Goal: Task Accomplishment & Management: Use online tool/utility

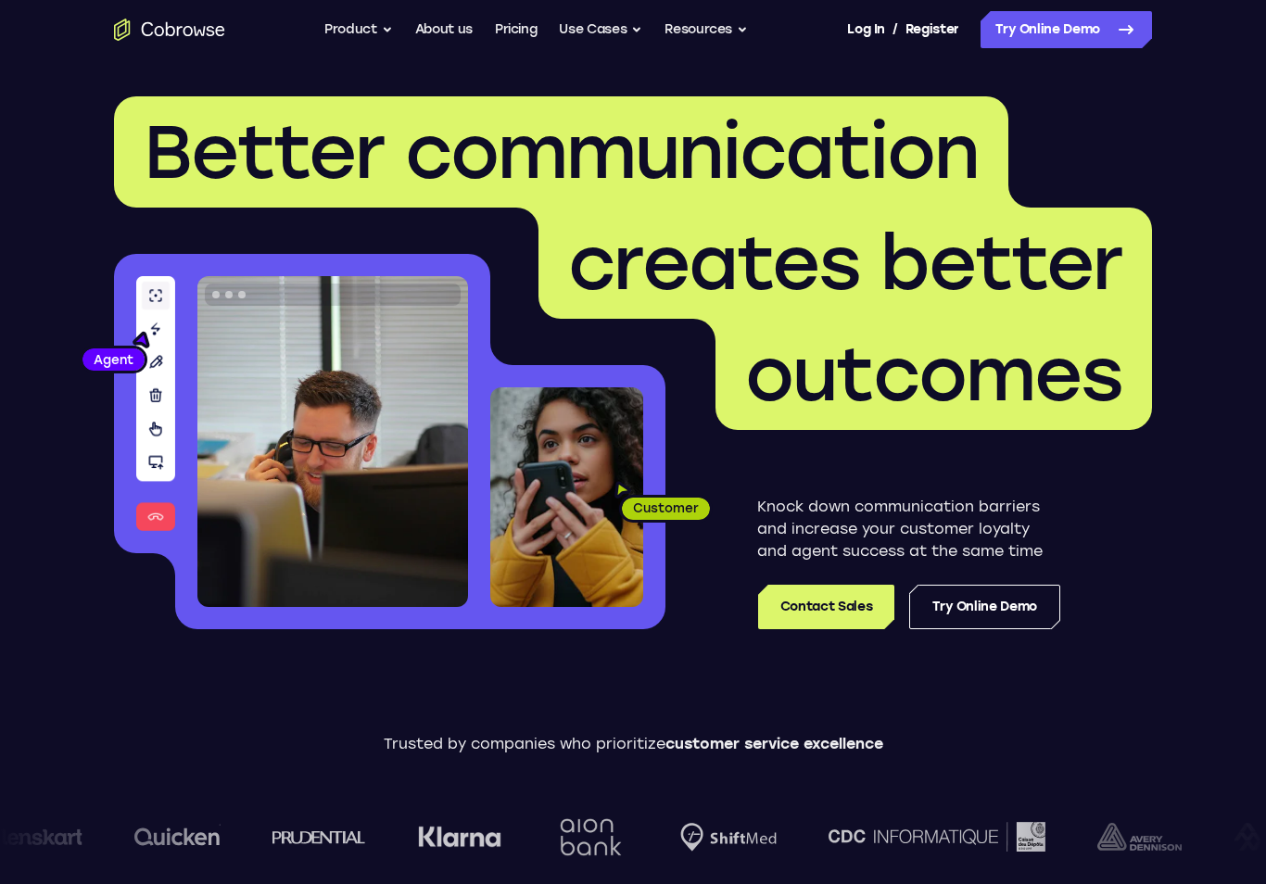
click at [1001, 611] on link "Try Online Demo" at bounding box center [984, 607] width 151 height 44
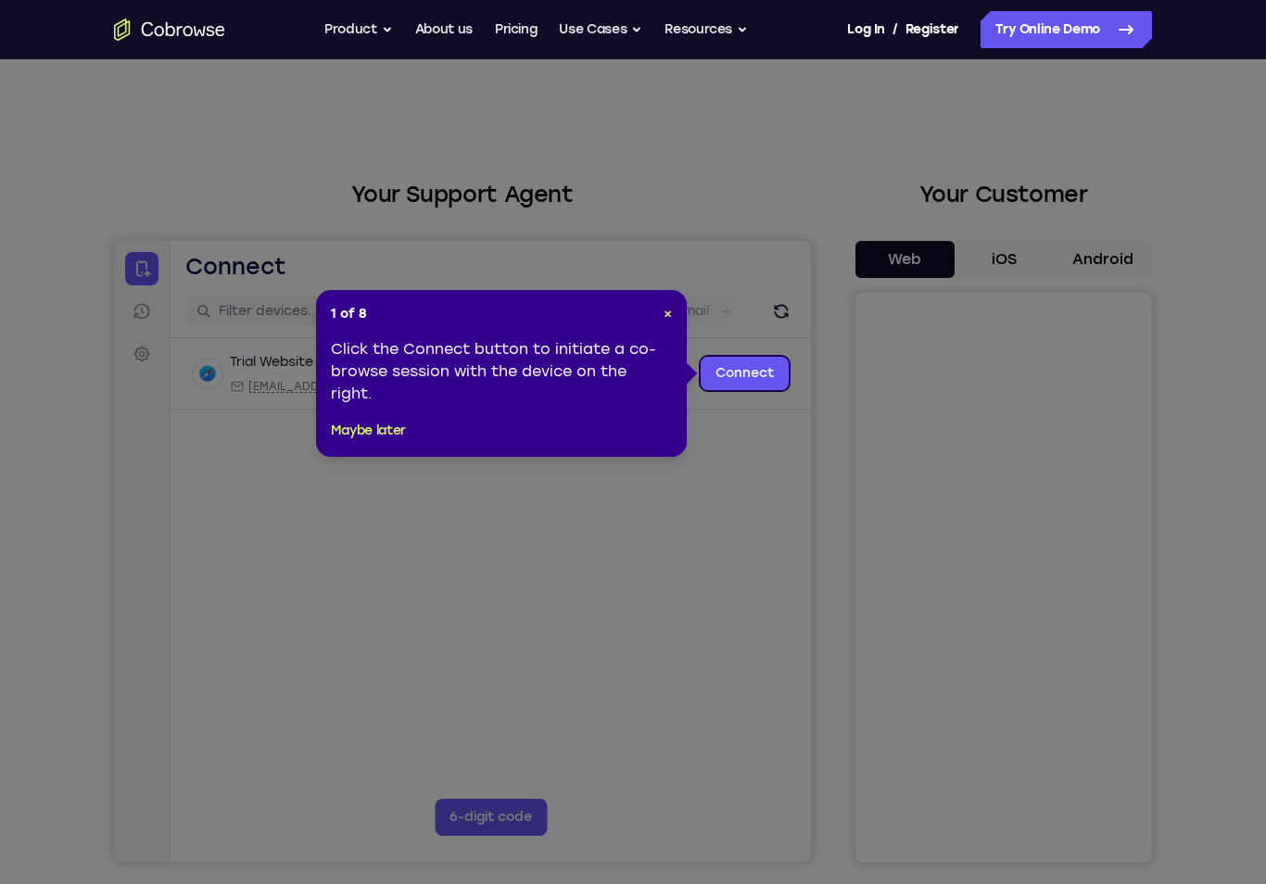
click at [1129, 35] on icon at bounding box center [1126, 30] width 22 height 22
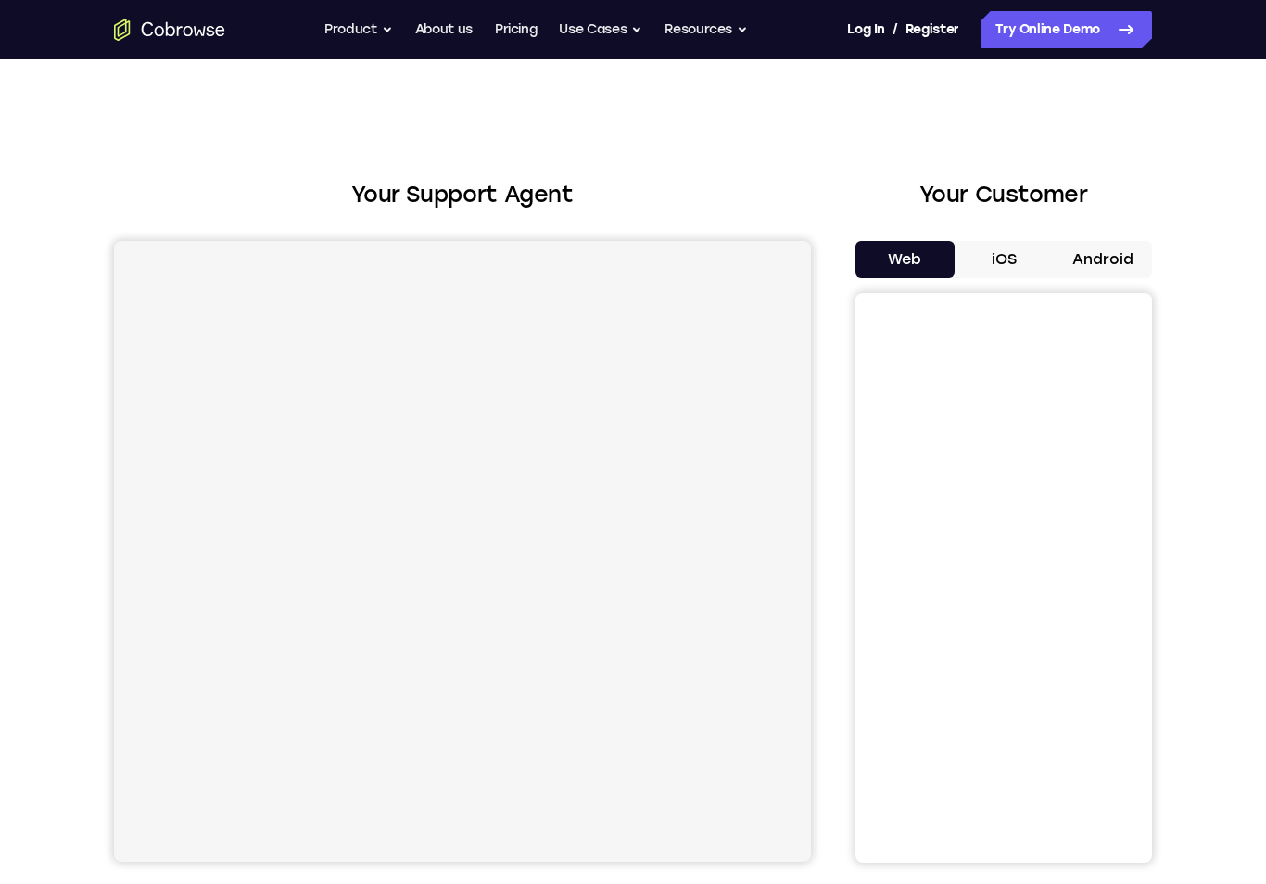
click at [177, 32] on icon "Go to the home page" at bounding box center [180, 30] width 6 height 9
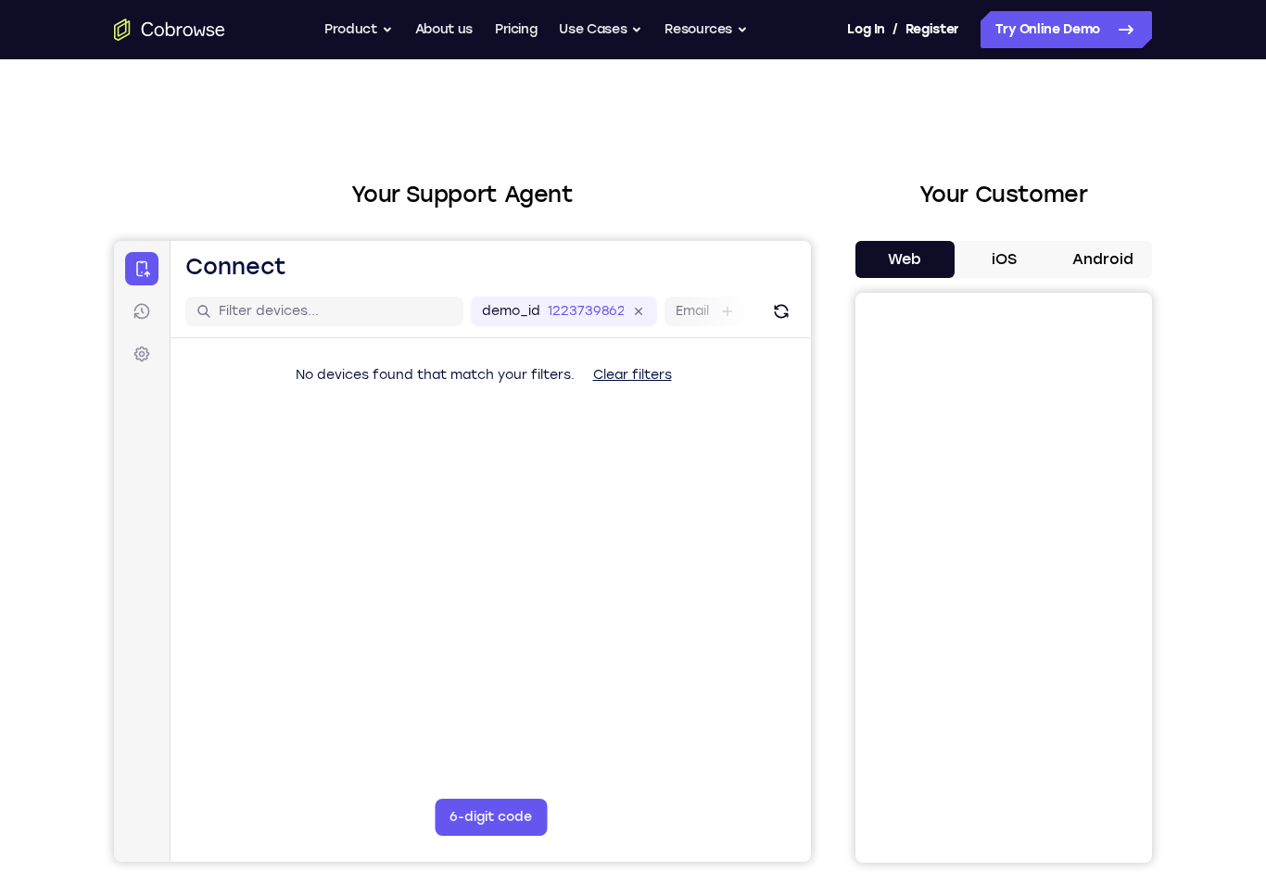
click at [1162, 133] on div "Your Support Agent Your Customer Web iOS Android Next Steps We’d be happy to gi…" at bounding box center [633, 670] width 1186 height 1222
click at [183, 30] on icon "Go to the home page" at bounding box center [169, 30] width 111 height 22
